Goal: Find specific page/section

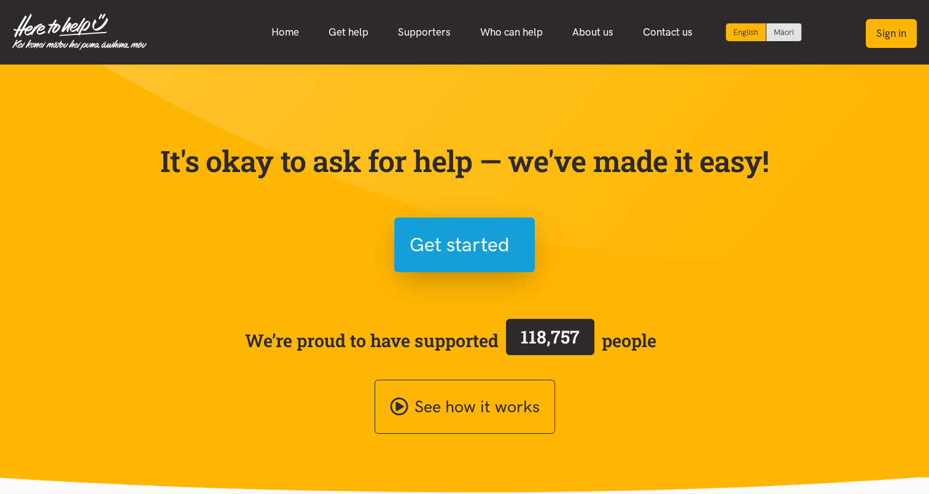
click at [882, 34] on button "Sign in" at bounding box center [891, 33] width 51 height 29
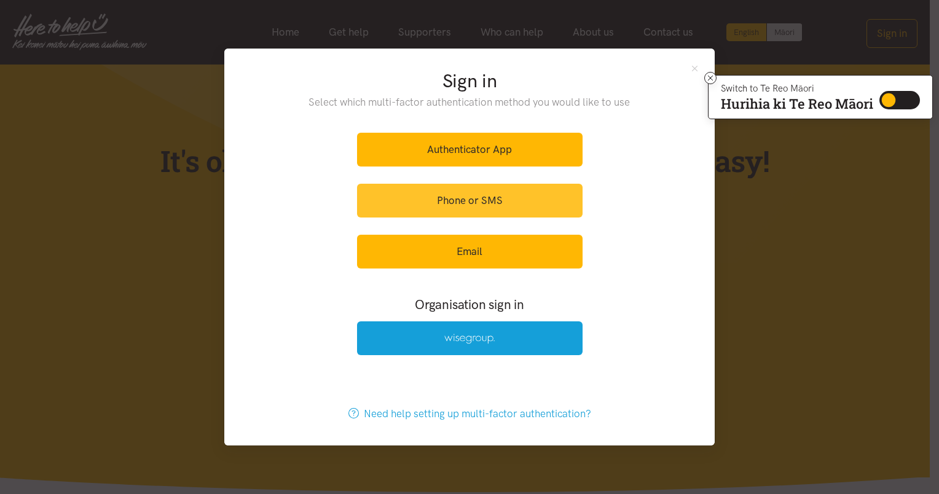
click at [495, 206] on link "Phone or SMS" at bounding box center [469, 201] width 225 height 34
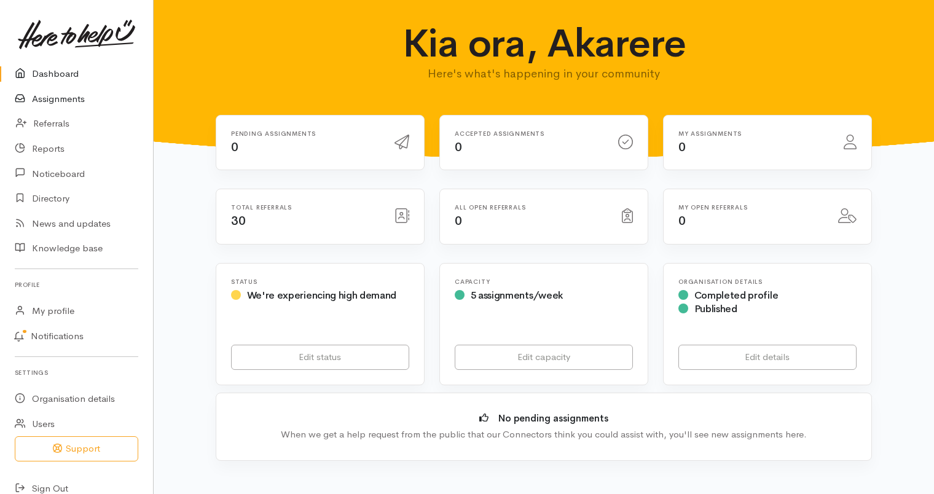
click at [58, 100] on link "Assignments" at bounding box center [76, 99] width 153 height 25
